Goal: Information Seeking & Learning: Find specific fact

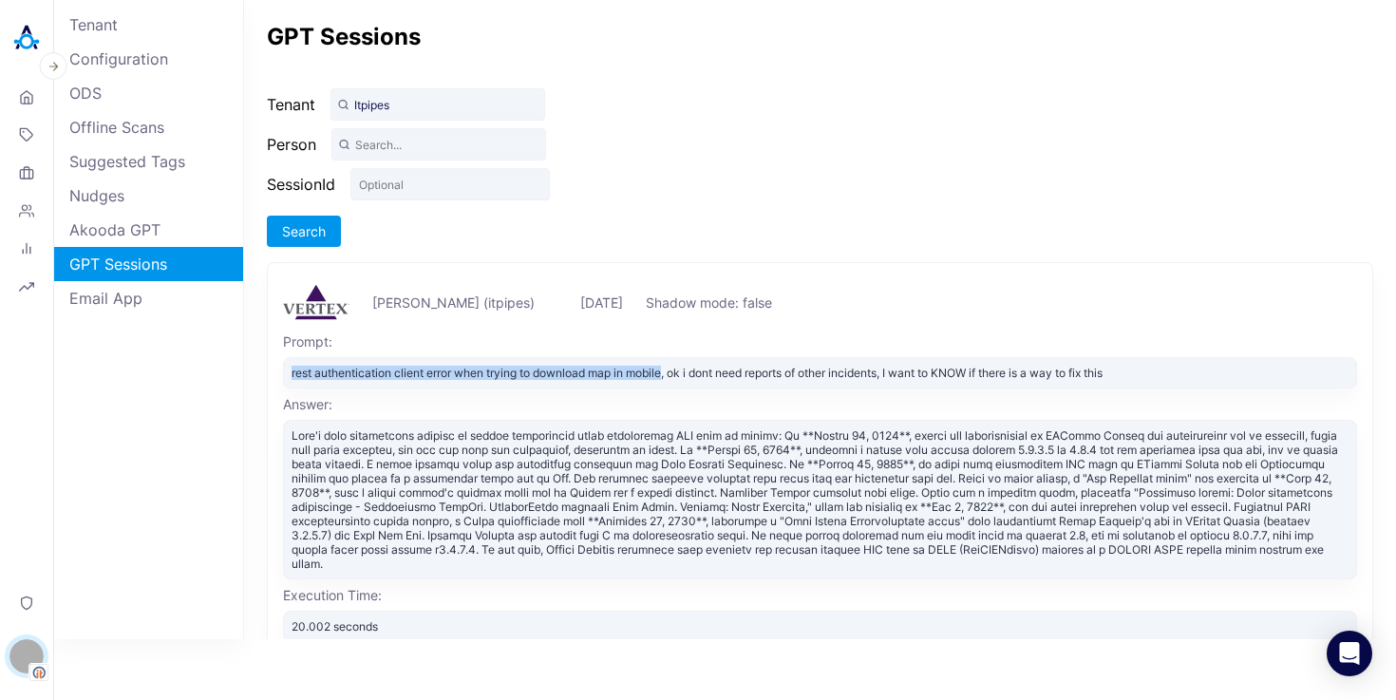
click at [28, 53] on img at bounding box center [27, 38] width 38 height 38
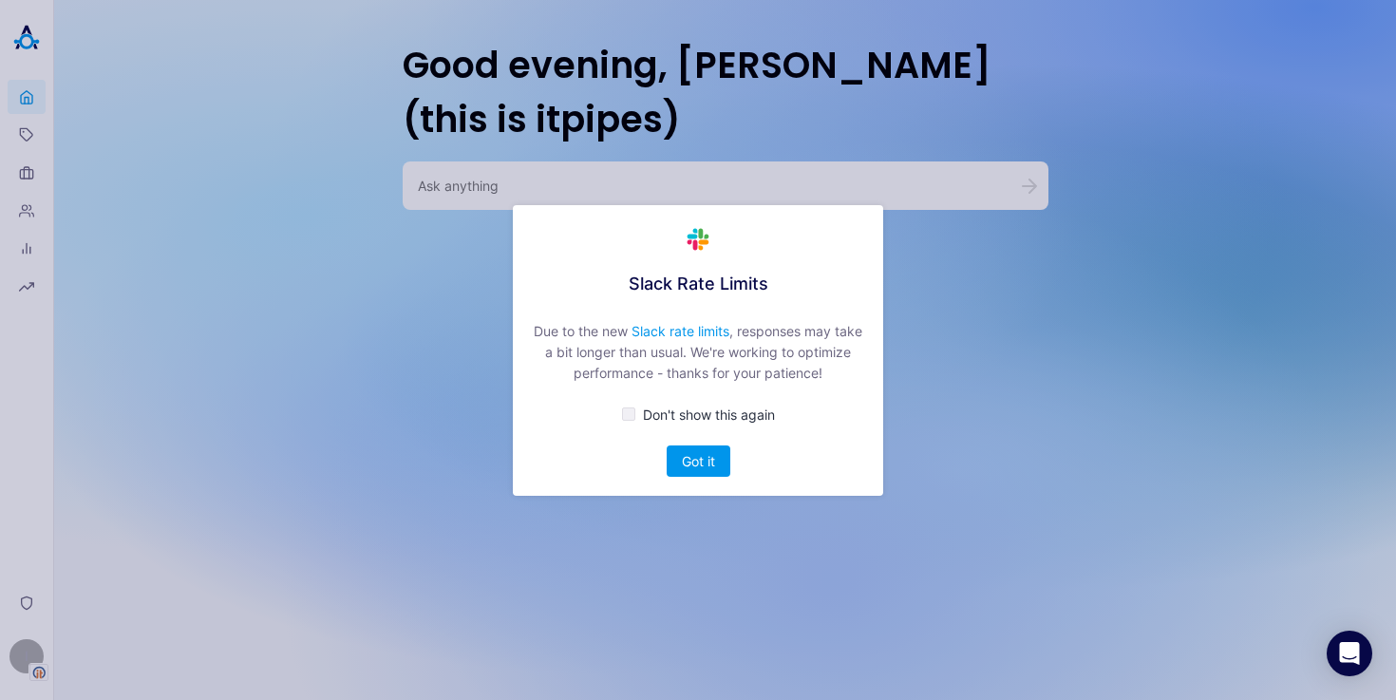
click at [628, 412] on div "button" at bounding box center [628, 414] width 13 height 13
checkbox input "true"
click at [699, 457] on button "Got it" at bounding box center [699, 461] width 64 height 31
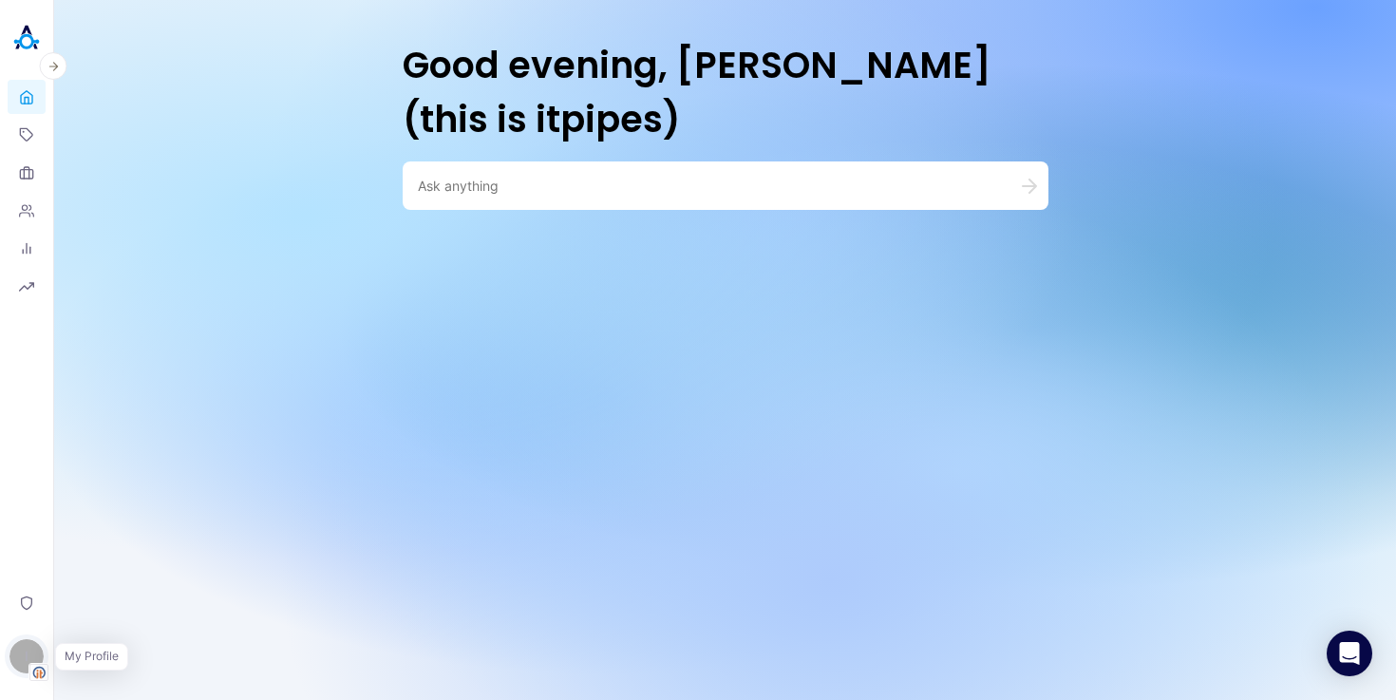
click at [32, 662] on div "I" at bounding box center [26, 656] width 34 height 34
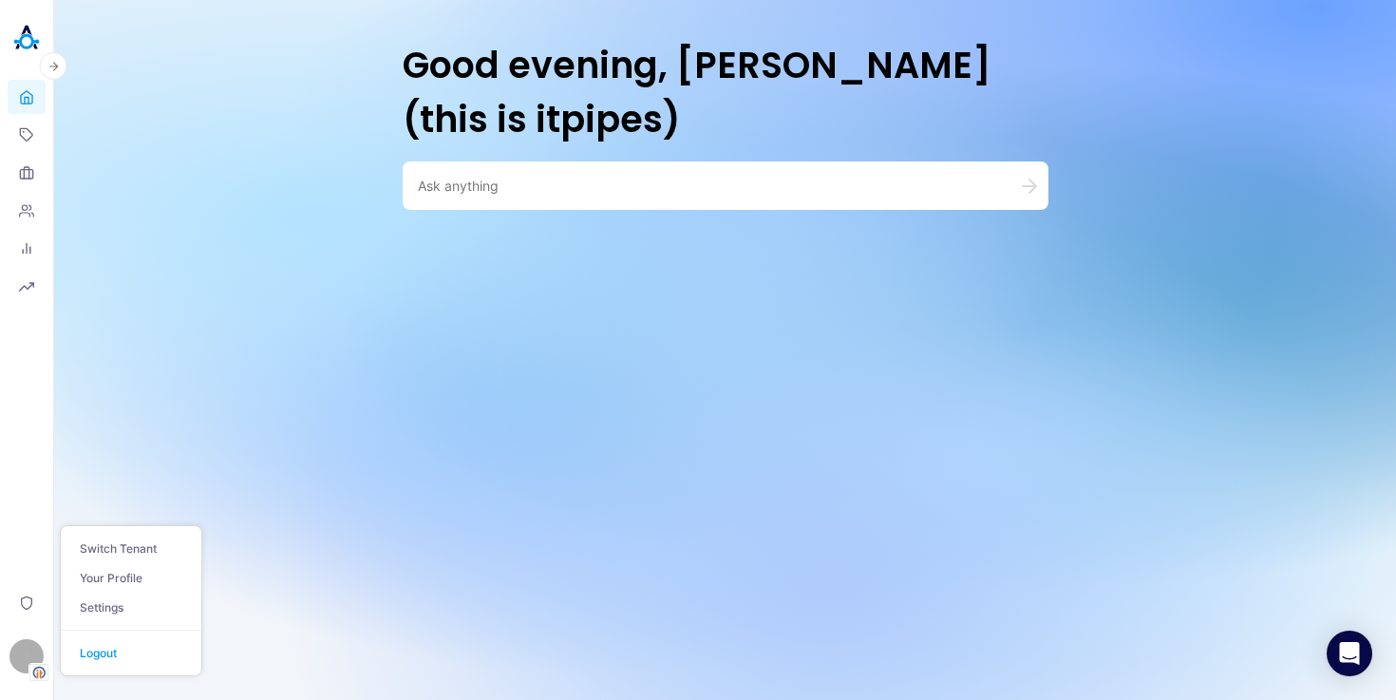
click at [137, 532] on div "Switch Tenant Your Profile Settings Logout" at bounding box center [131, 600] width 142 height 151
click at [137, 543] on button "Switch Tenant" at bounding box center [131, 548] width 141 height 29
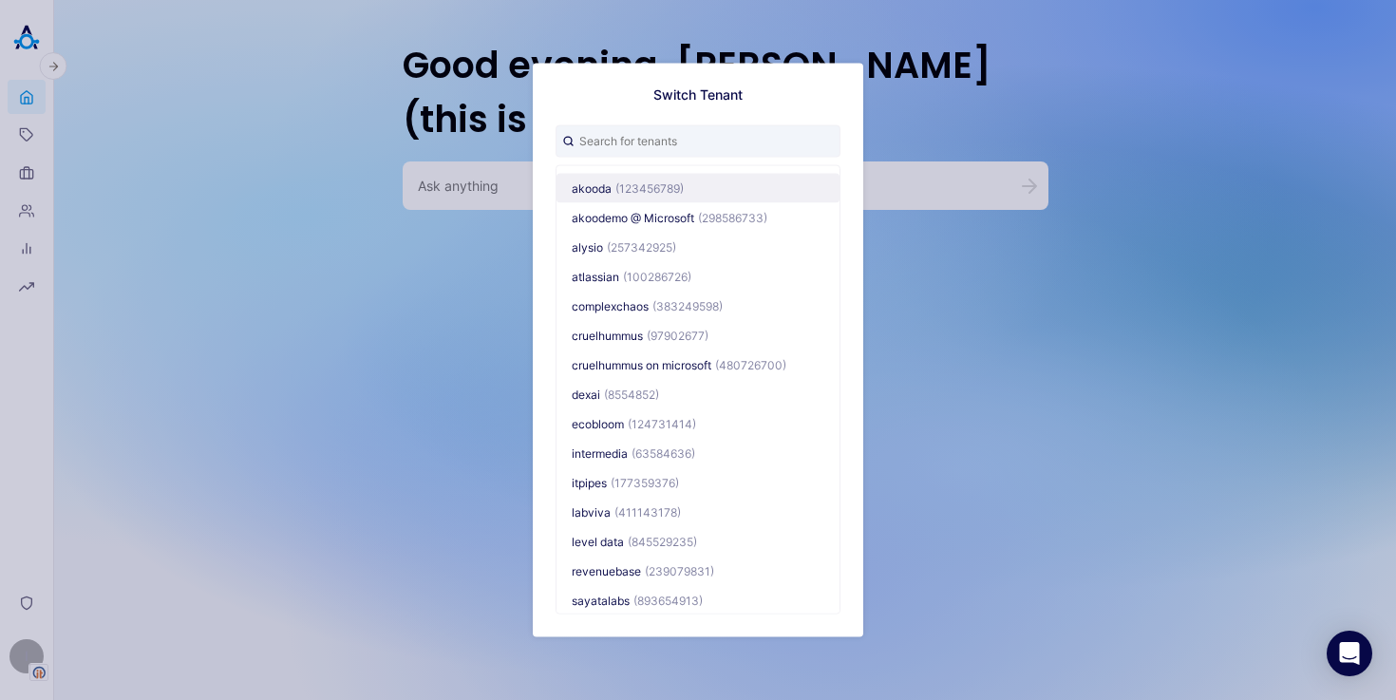
click at [638, 192] on span "(123456789)" at bounding box center [650, 187] width 68 height 14
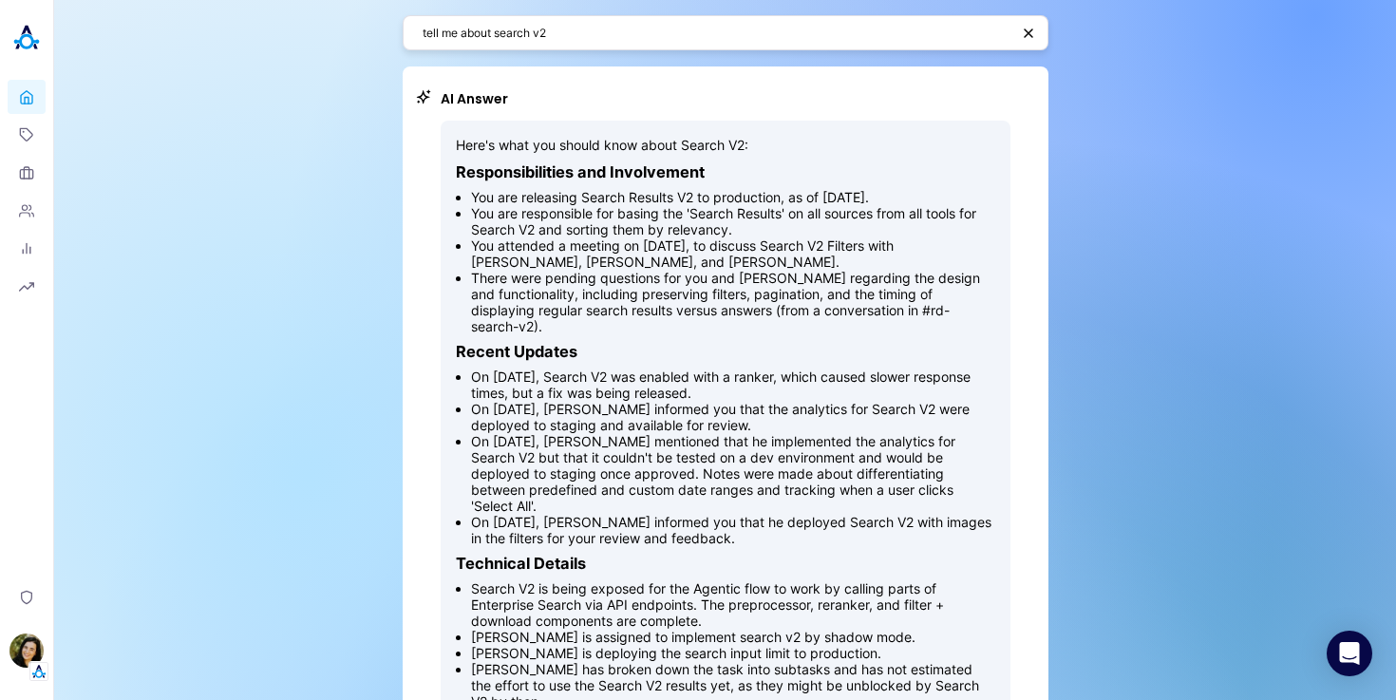
click at [599, 25] on textarea "tell me about search v2" at bounding box center [716, 33] width 587 height 18
paste textarea "who knows the most about search v2?"
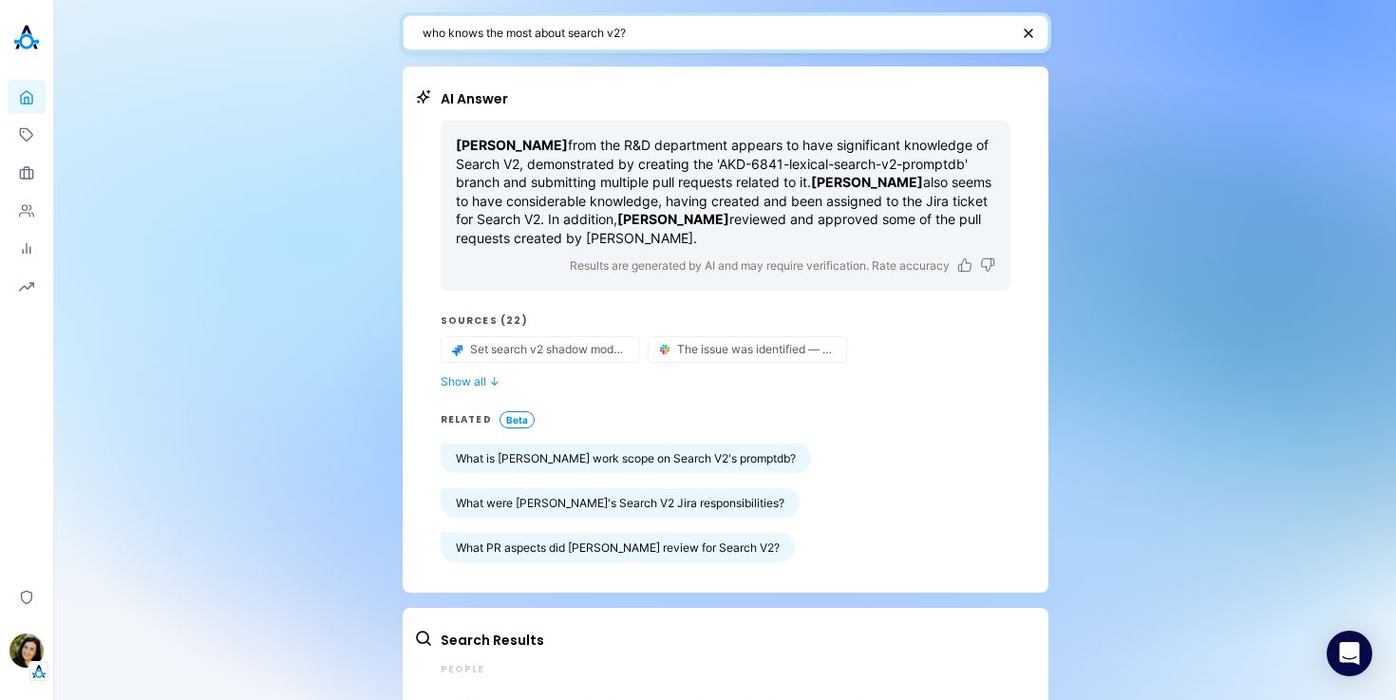
click at [649, 32] on textarea "who knows the most about search v2?" at bounding box center [716, 33] width 587 height 18
click at [490, 33] on textarea "when was my last meeting?" at bounding box center [714, 33] width 583 height 18
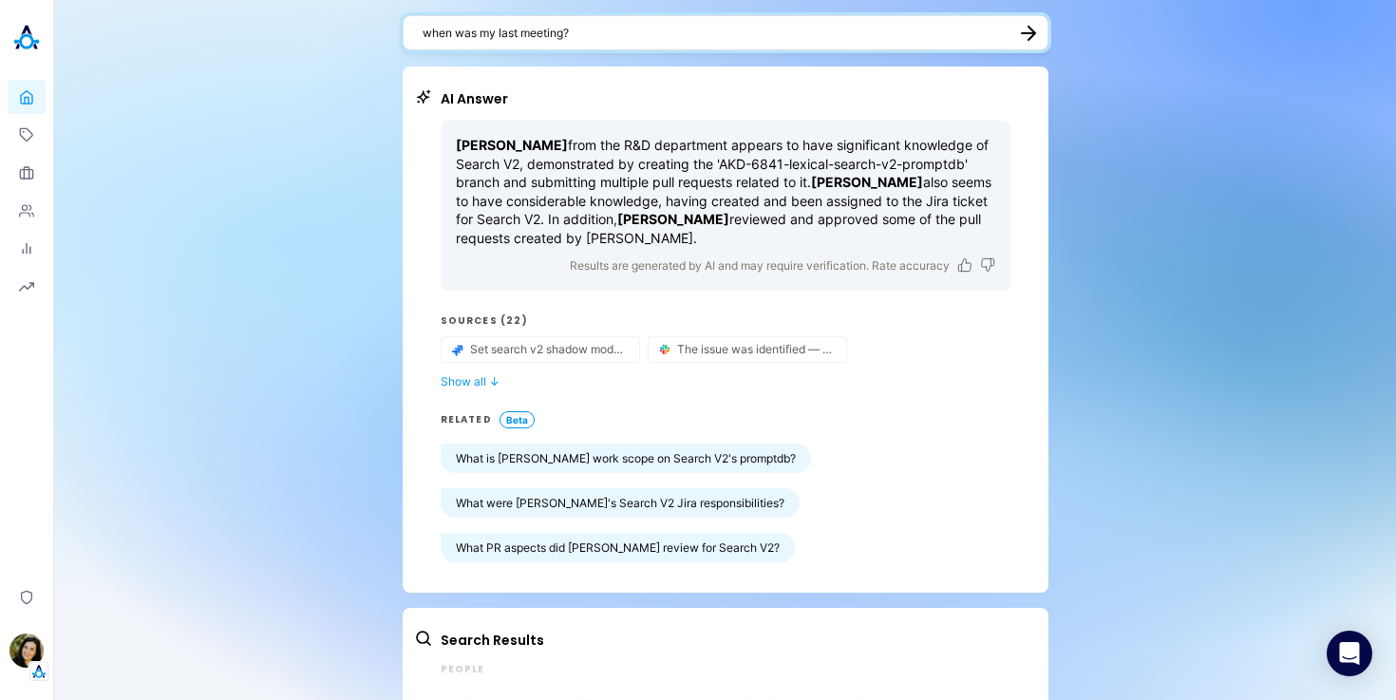
click at [490, 33] on textarea "when was my last meeting?" at bounding box center [714, 33] width 583 height 18
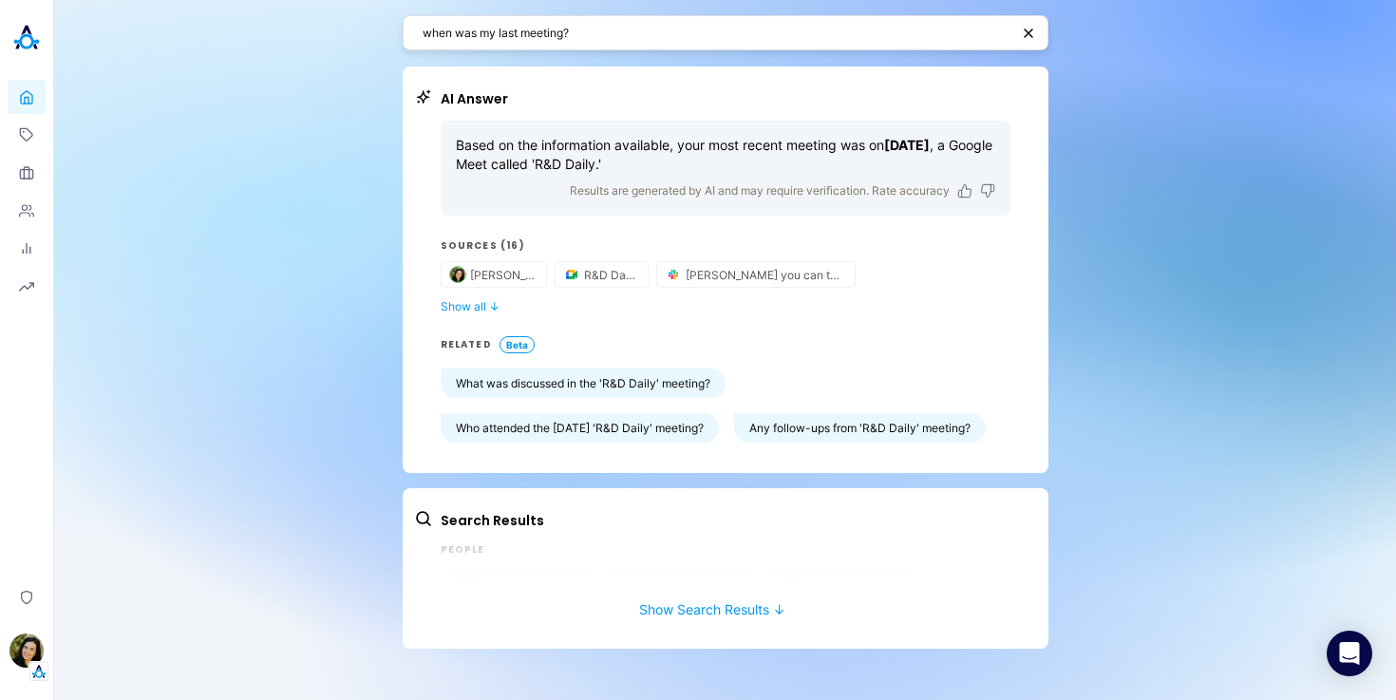
click at [596, 23] on div "when was my last meeting?" at bounding box center [726, 32] width 646 height 35
click at [583, 39] on textarea "when was my last meeting?" at bounding box center [716, 33] width 587 height 18
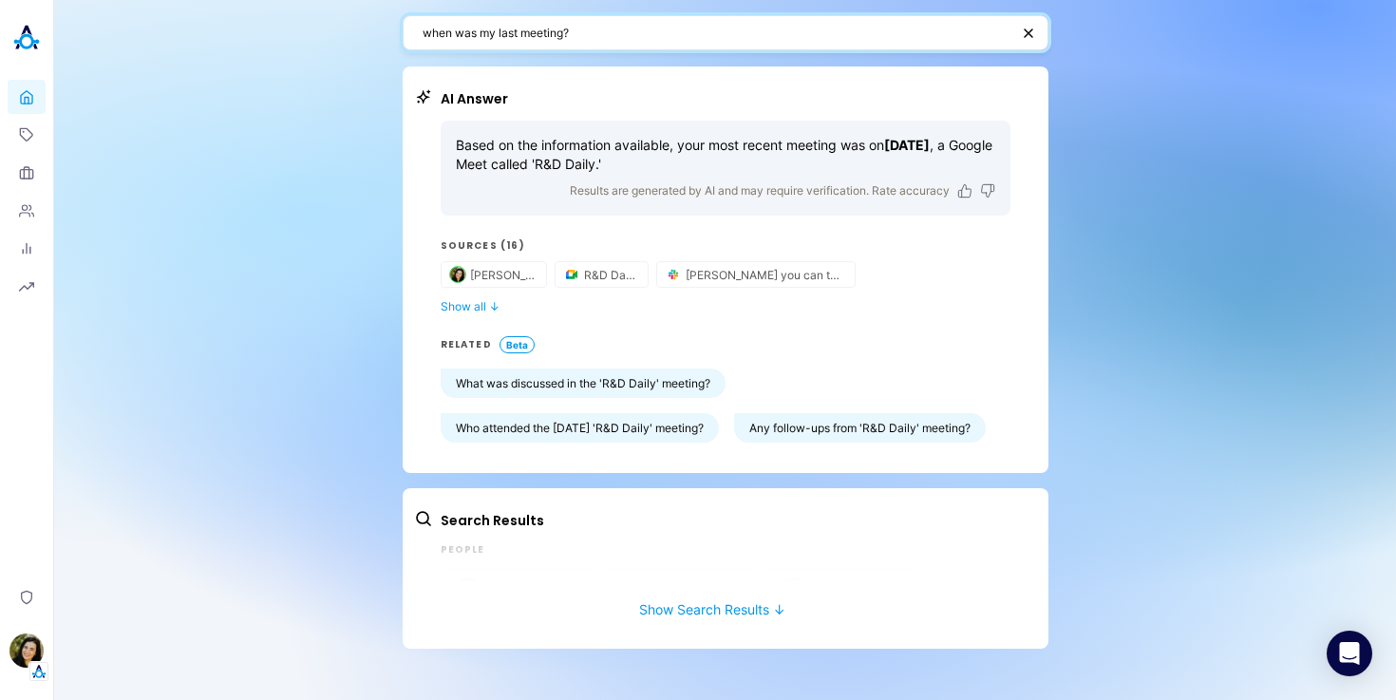
click at [583, 39] on textarea "when was my last meeting?" at bounding box center [716, 33] width 587 height 18
paste textarea "at is my nex"
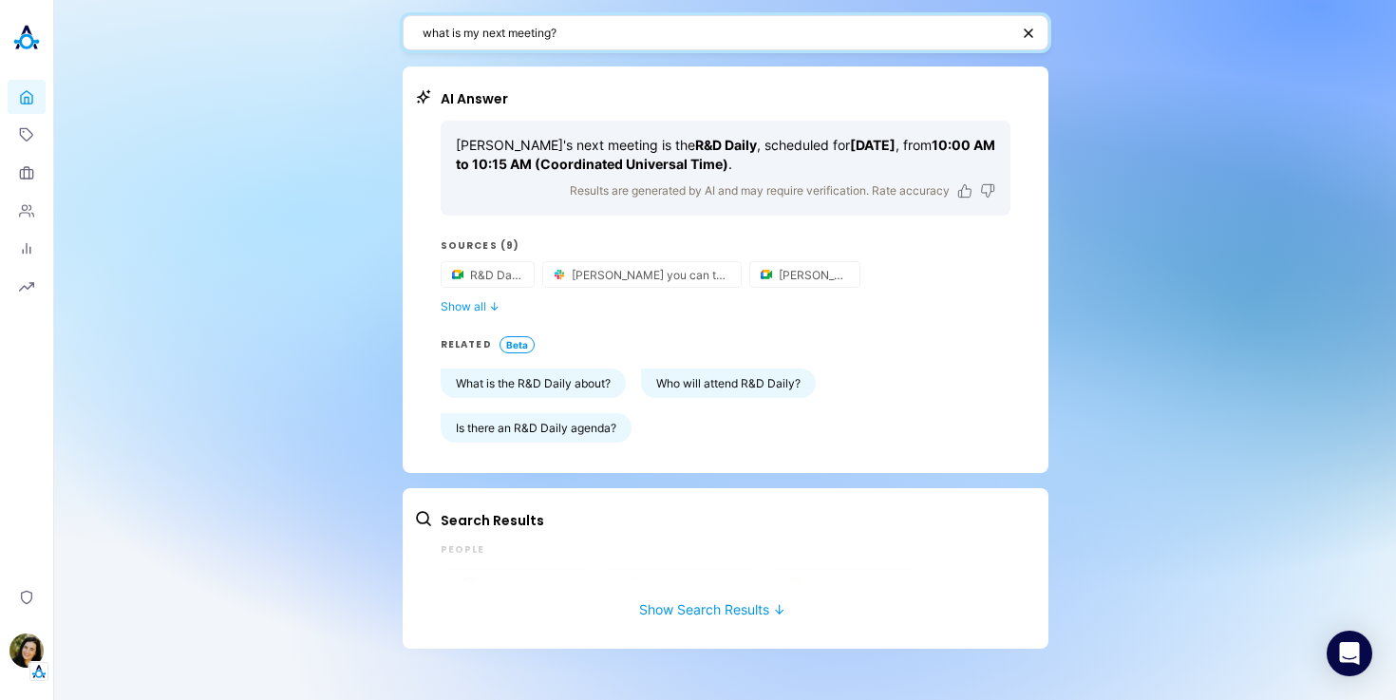
click at [515, 40] on textarea "what is my next meeting?" at bounding box center [716, 33] width 587 height 18
type textarea "׳"
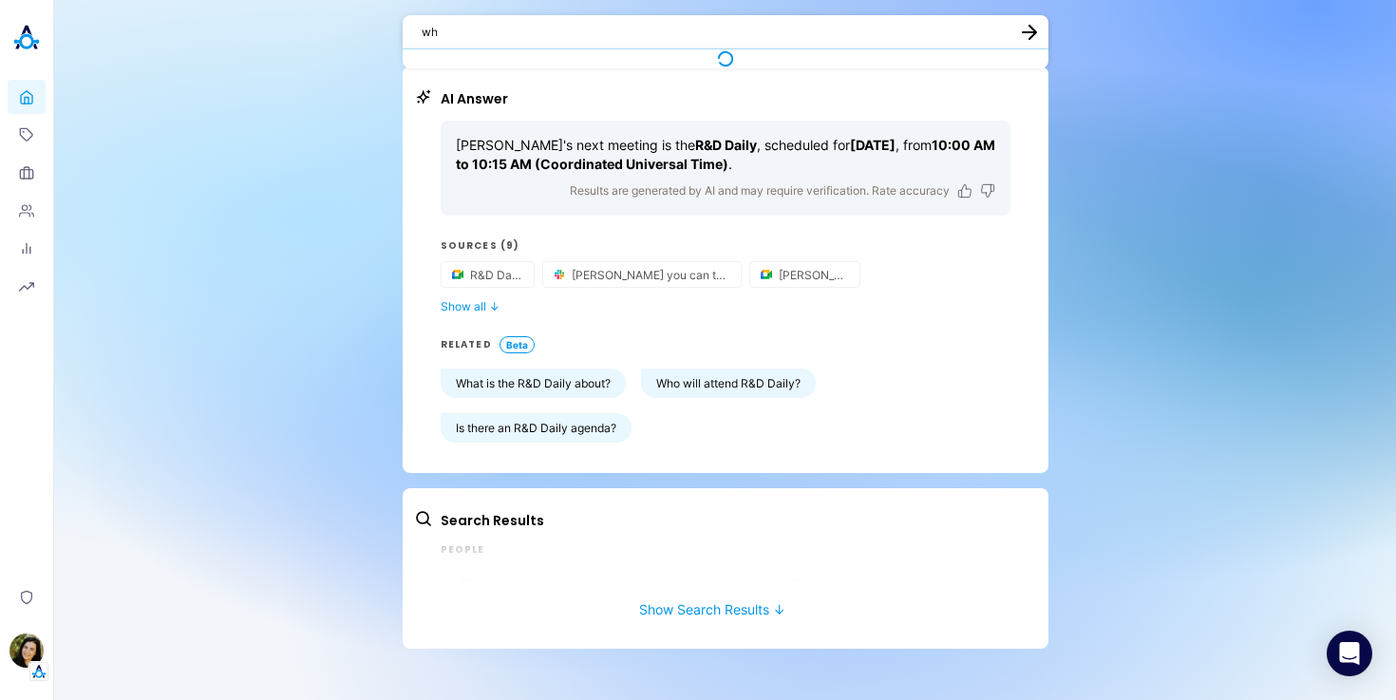
type textarea "w"
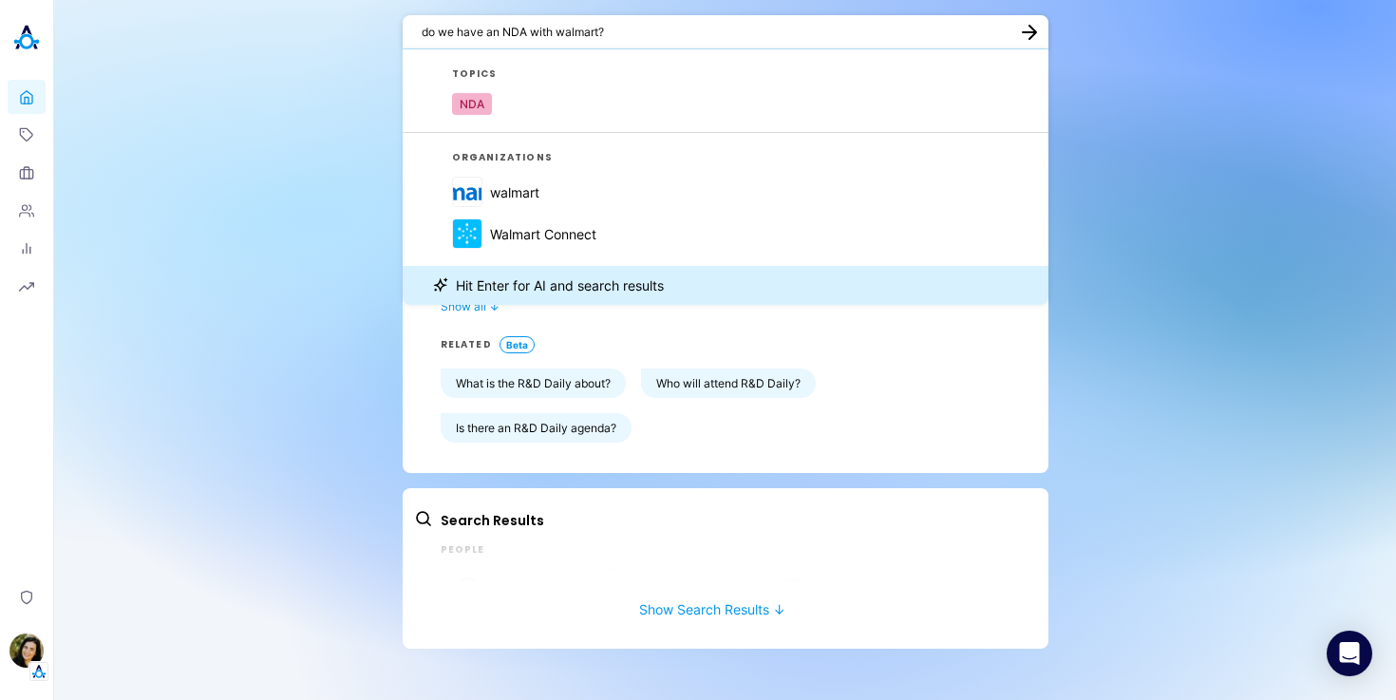
click at [588, 29] on textarea "do we have an NDA with walmart?" at bounding box center [714, 32] width 585 height 18
type textarea "do we have an NDA with walmart?"
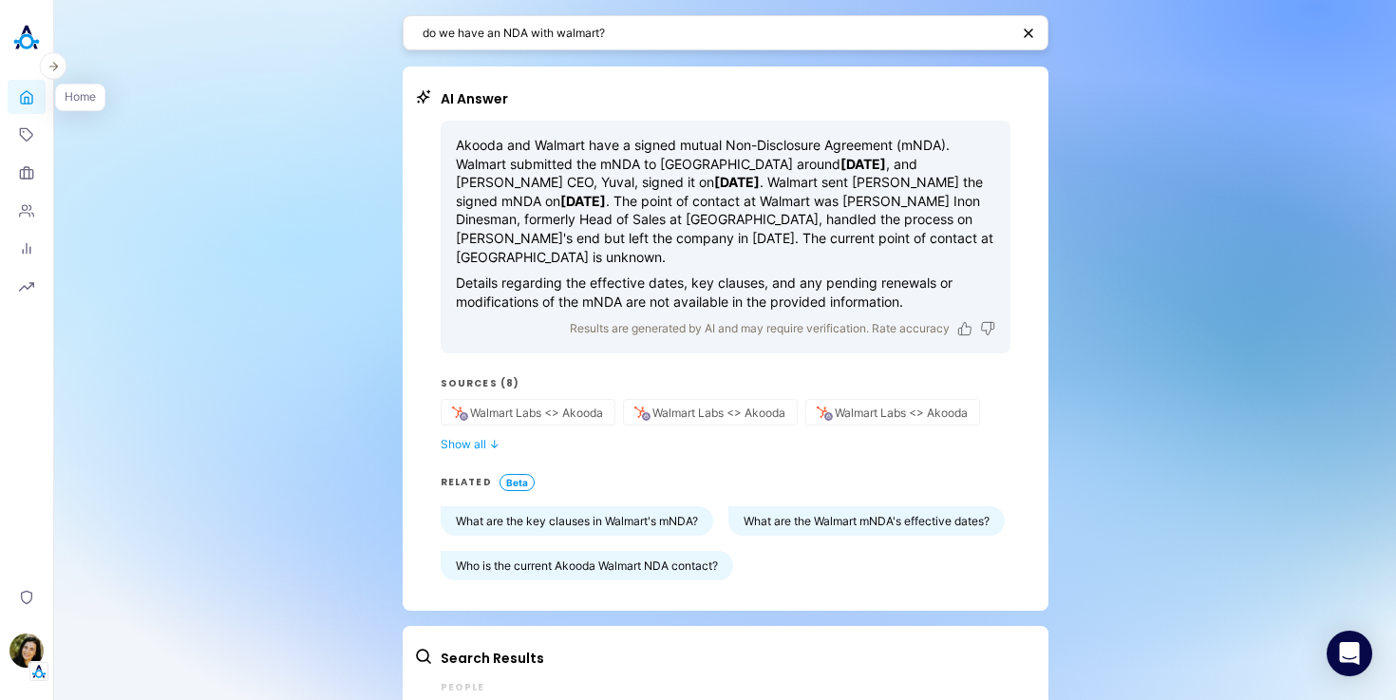
click at [30, 93] on icon at bounding box center [26, 96] width 11 height 12
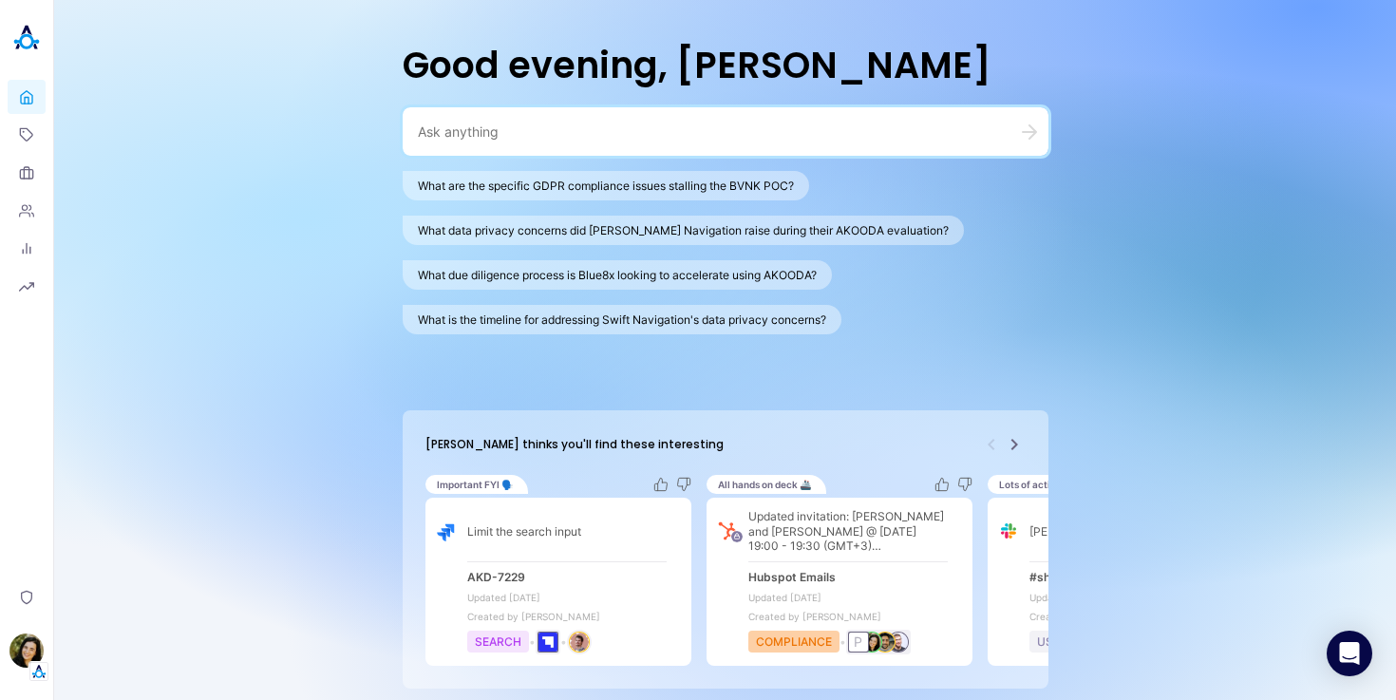
paste textarea "who is on the R&D team?"
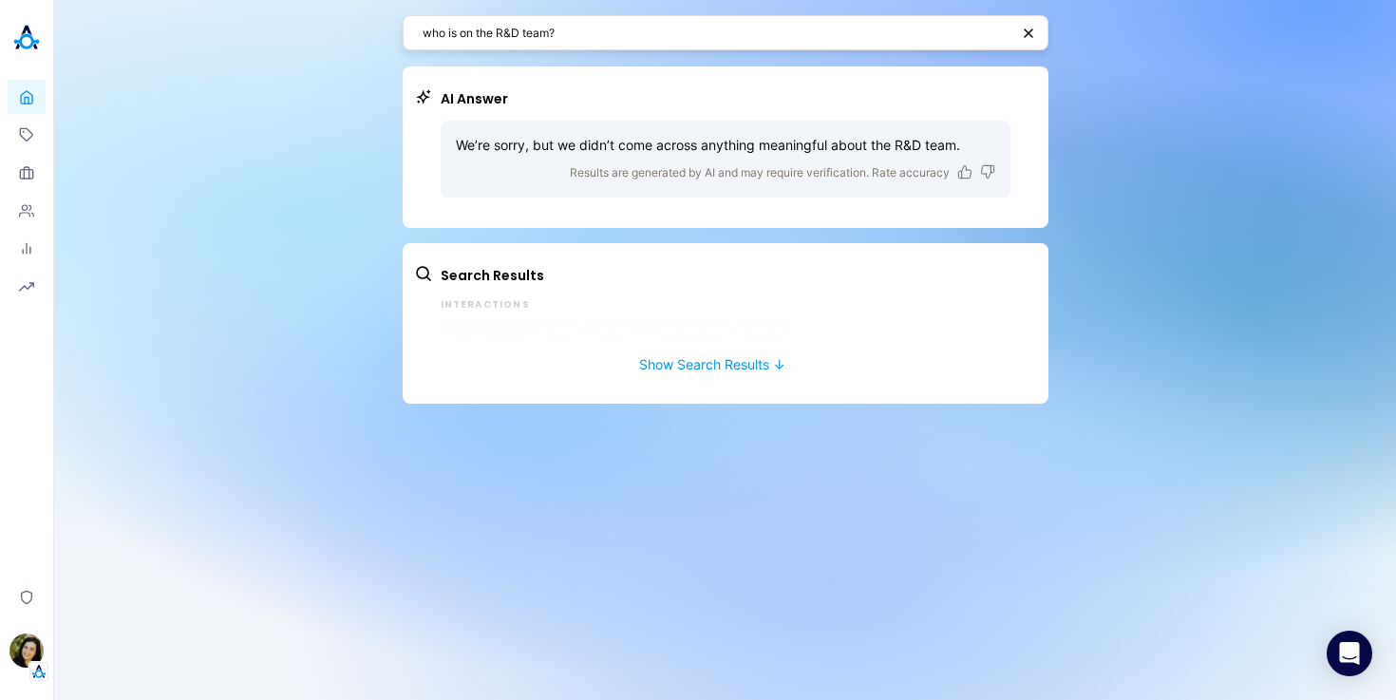
click at [559, 33] on textarea "who is on the R&D team?" at bounding box center [716, 33] width 587 height 18
click at [522, 36] on textarea "who is in the product team?" at bounding box center [714, 33] width 583 height 18
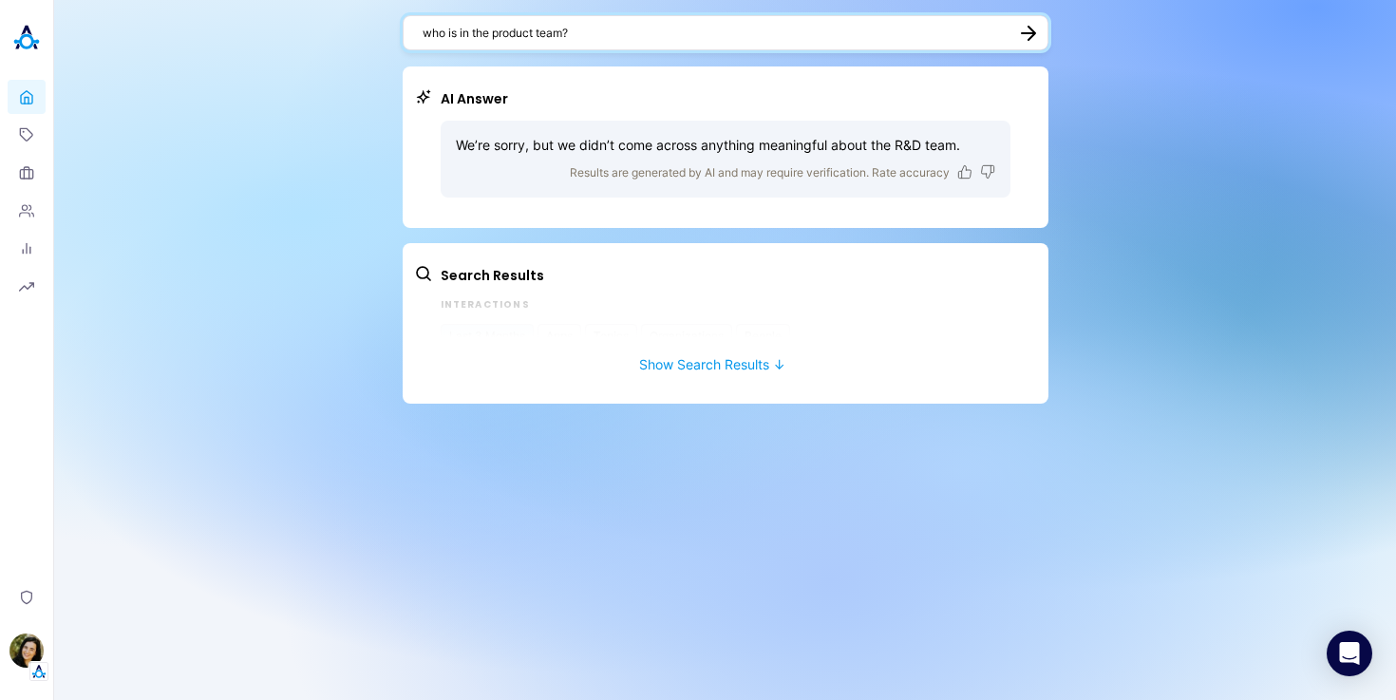
click at [522, 36] on textarea "who is in the product team?" at bounding box center [714, 33] width 583 height 18
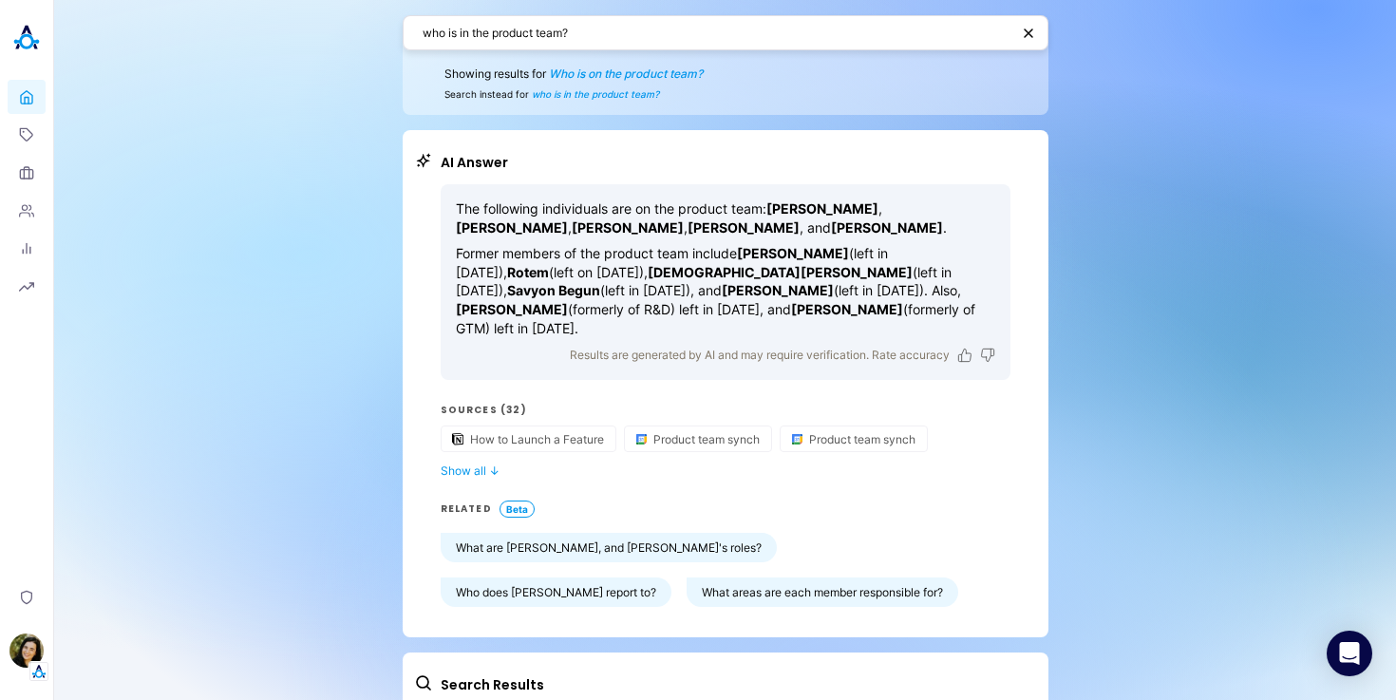
click at [557, 30] on textarea "who is in the product team?" at bounding box center [716, 33] width 587 height 18
paste textarea "tell me about ilana"
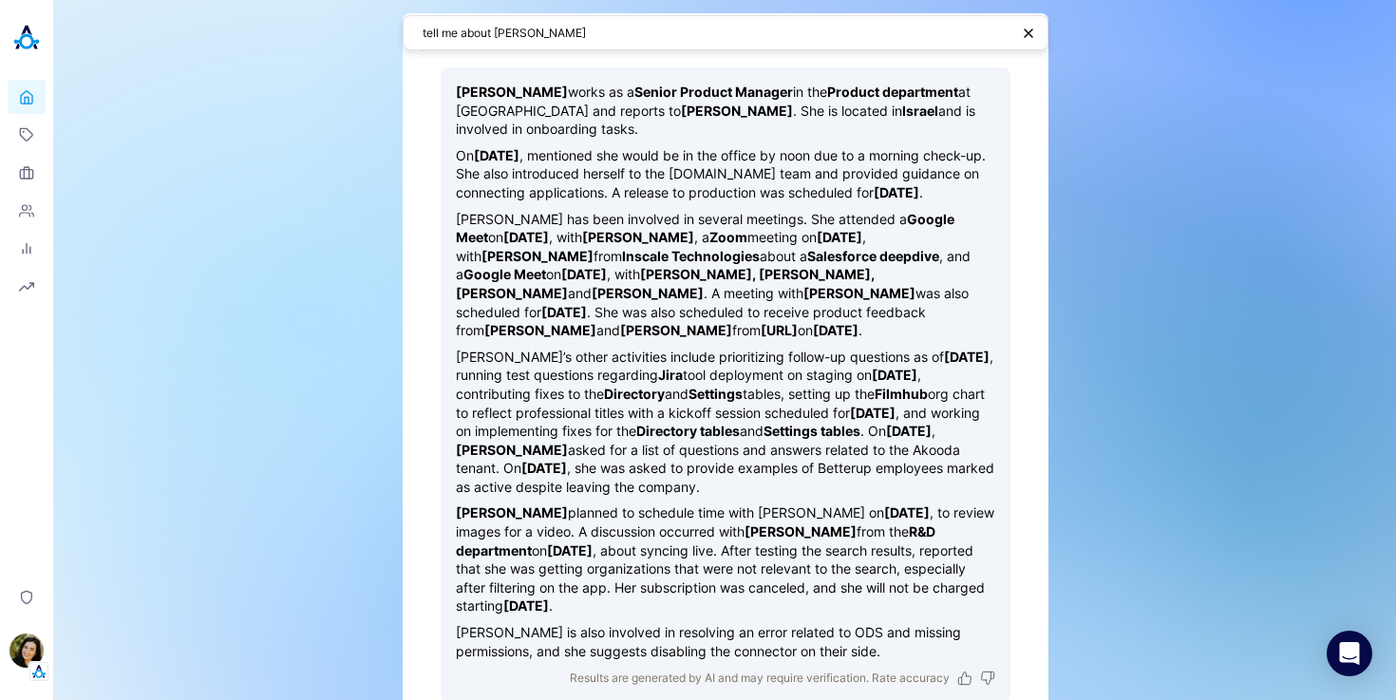
scroll to position [68, 0]
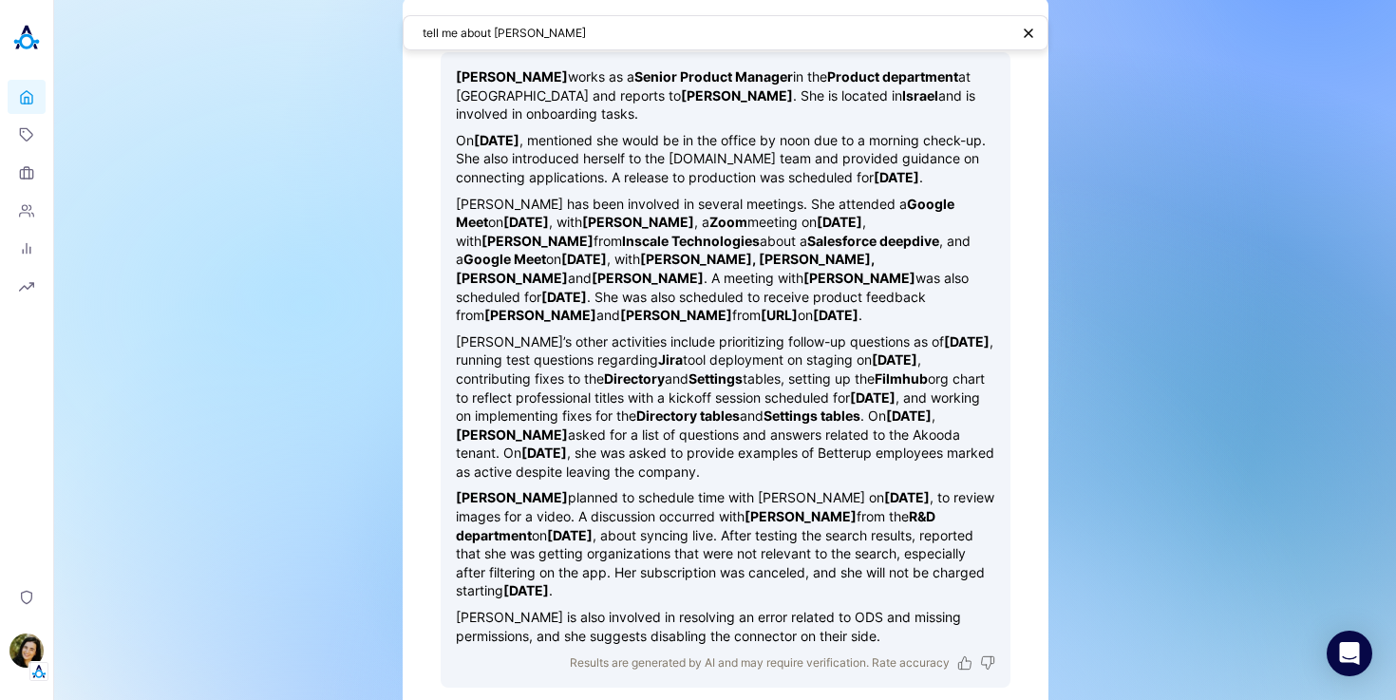
click at [507, 31] on textarea "tell me about ilana" at bounding box center [716, 33] width 587 height 18
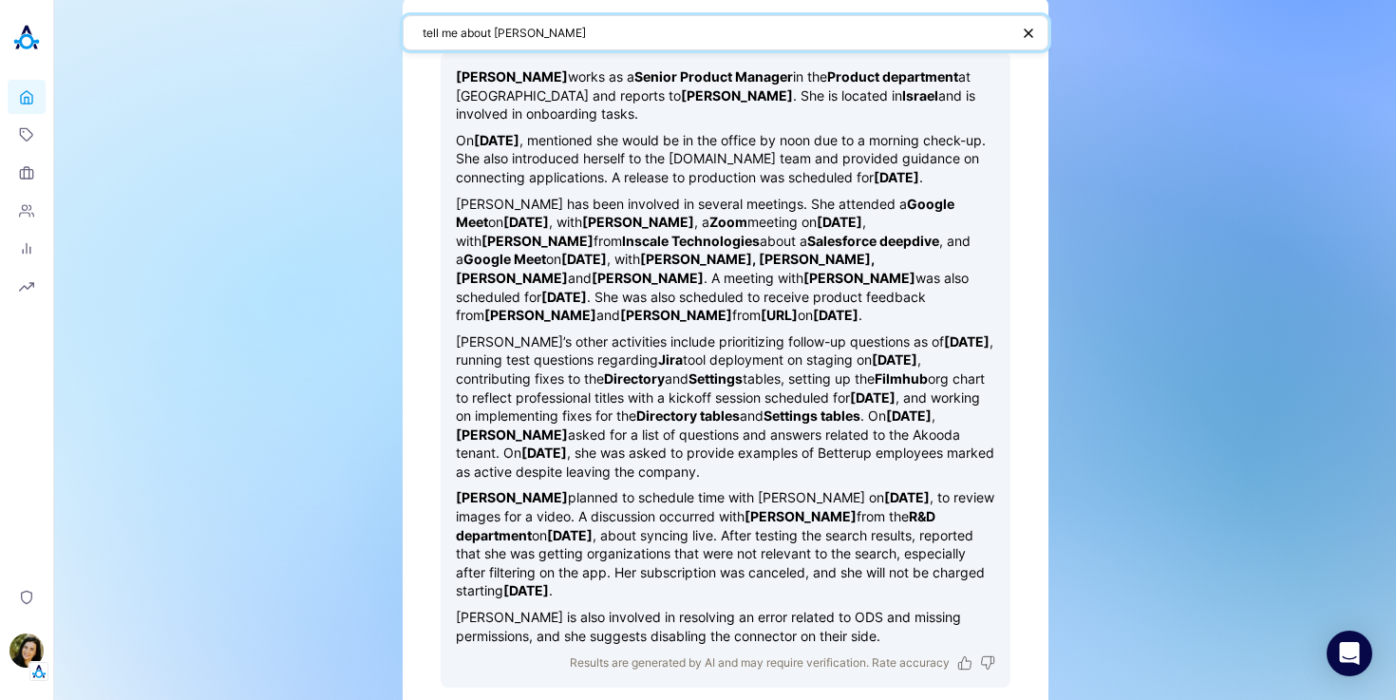
click at [507, 31] on textarea "tell me about ilana" at bounding box center [716, 33] width 587 height 18
type textarea "׳"
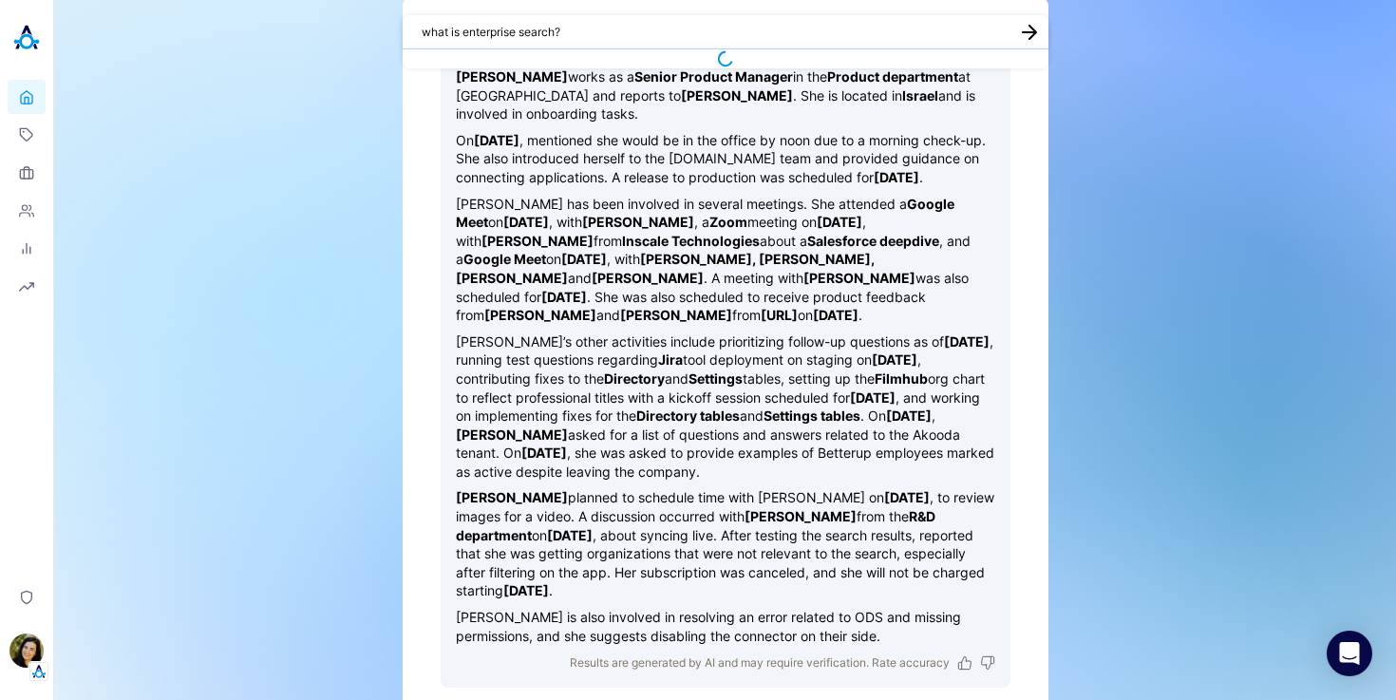
click at [471, 30] on textarea "what is enterprise search?" at bounding box center [714, 32] width 585 height 18
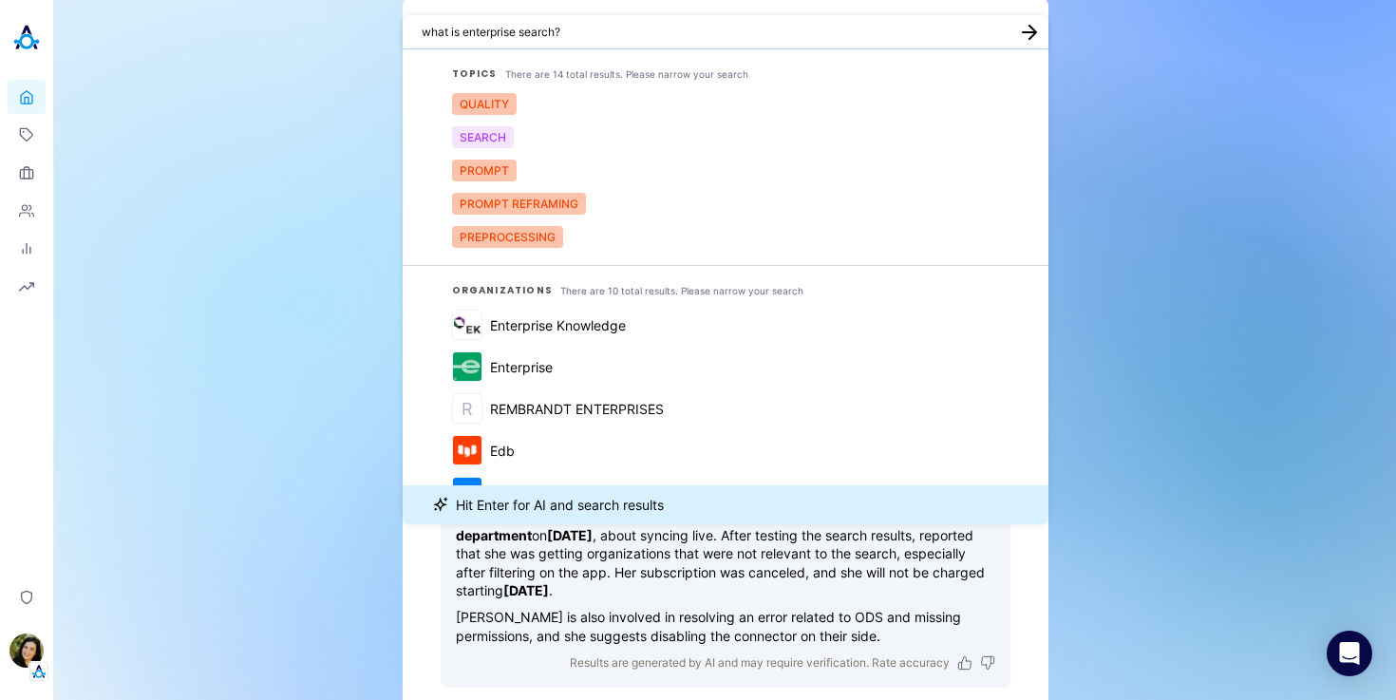
click at [471, 30] on textarea "what is enterprise search?" at bounding box center [714, 32] width 585 height 18
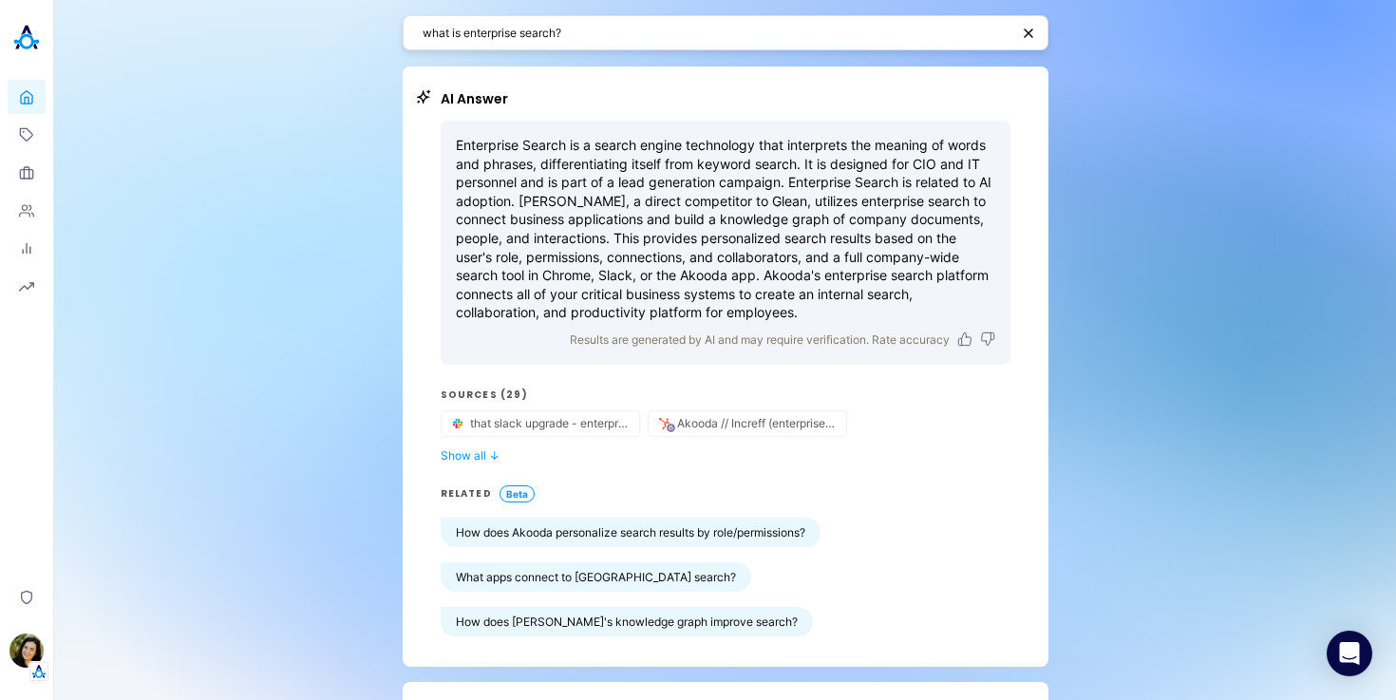
click at [645, 30] on textarea "what is enterprise search?" at bounding box center [716, 33] width 587 height 18
paste textarea "'s itamar's salary"
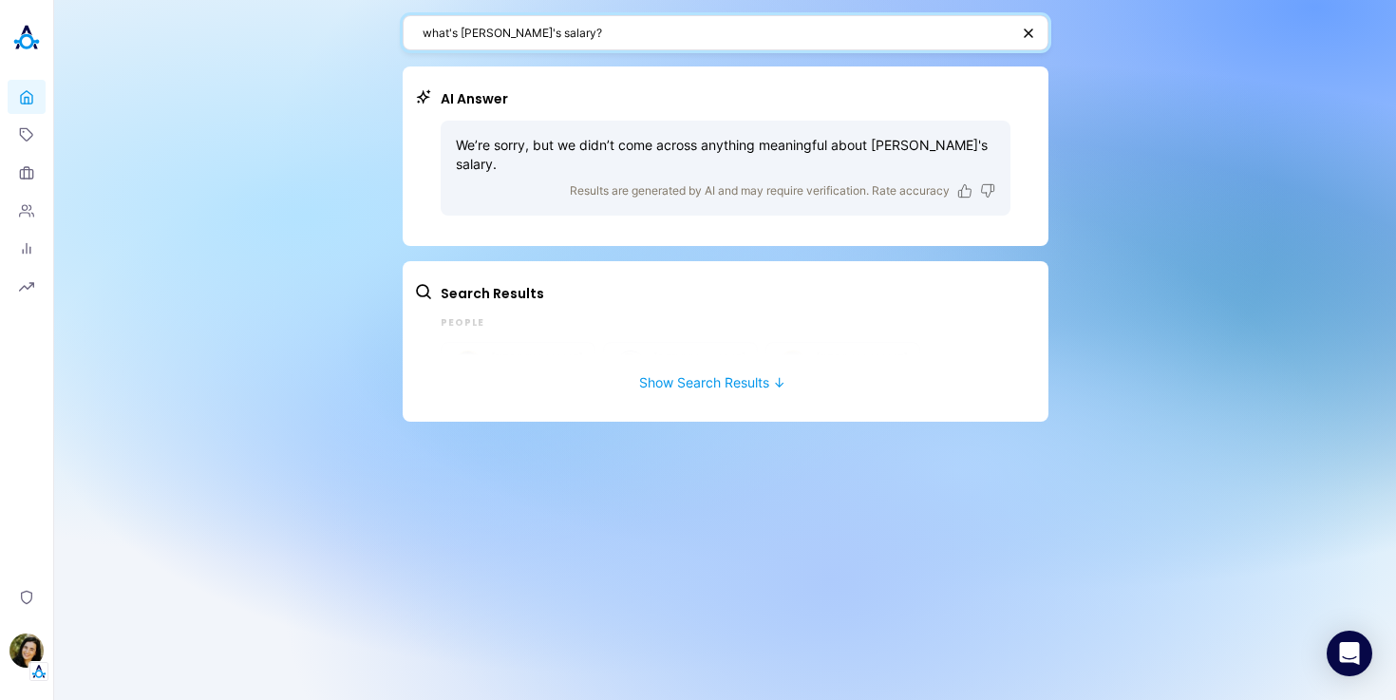
click at [553, 31] on textarea "what's itamar's salary?" at bounding box center [716, 33] width 587 height 18
paste textarea "o is the VP R&D"
type textarea "who is the VP R&D?"
